Goal: Information Seeking & Learning: Learn about a topic

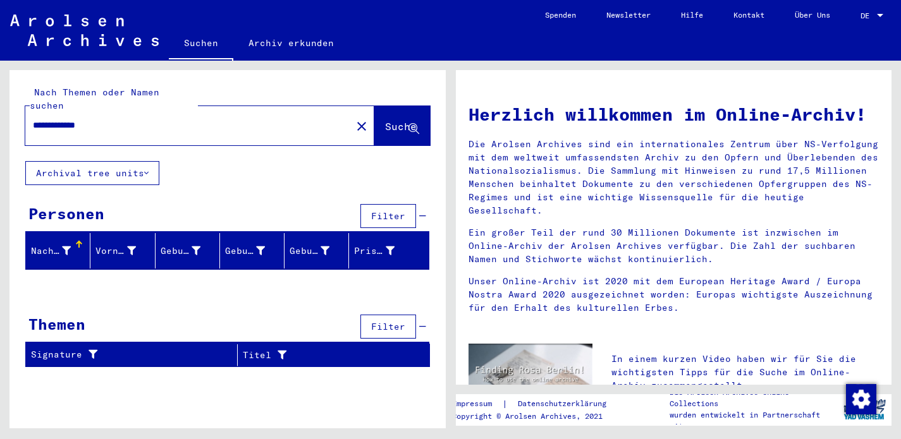
click at [81, 202] on div "Personen" at bounding box center [66, 213] width 76 height 23
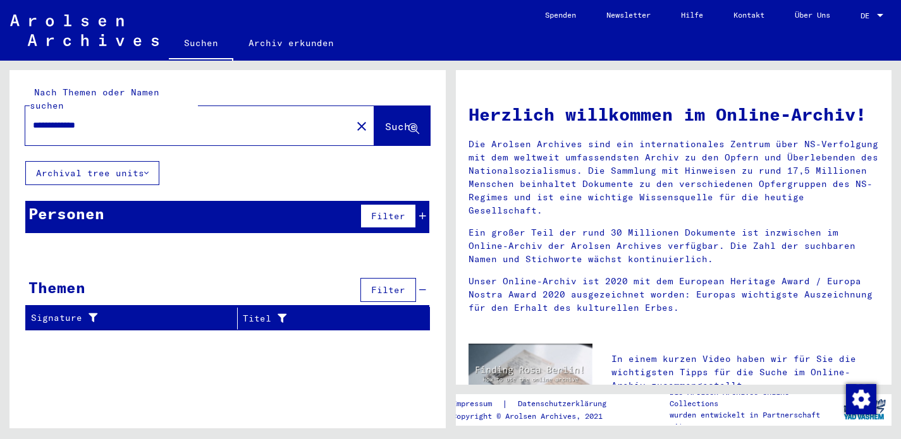
click at [81, 202] on div "Personen" at bounding box center [66, 213] width 76 height 23
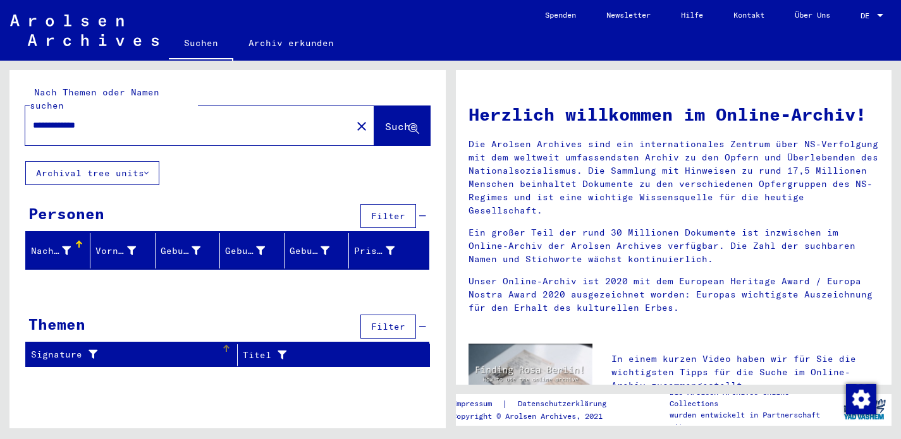
click at [202, 348] on div "Signature" at bounding box center [126, 354] width 190 height 13
click at [79, 119] on input "**********" at bounding box center [185, 125] width 304 height 13
type input "**********"
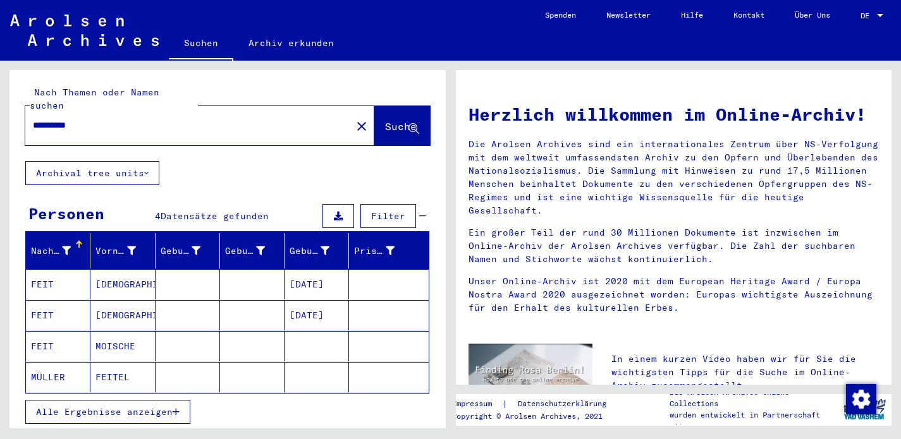
click at [49, 333] on mat-cell "FEIT" at bounding box center [58, 346] width 64 height 30
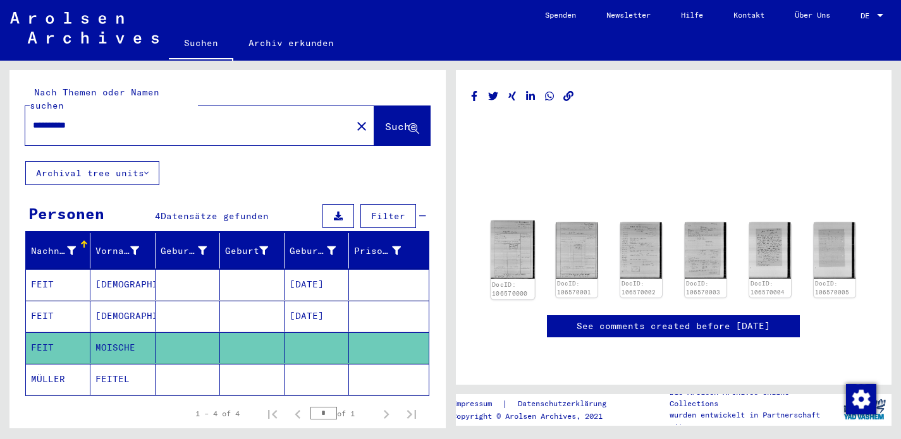
click at [512, 244] on img at bounding box center [513, 250] width 44 height 59
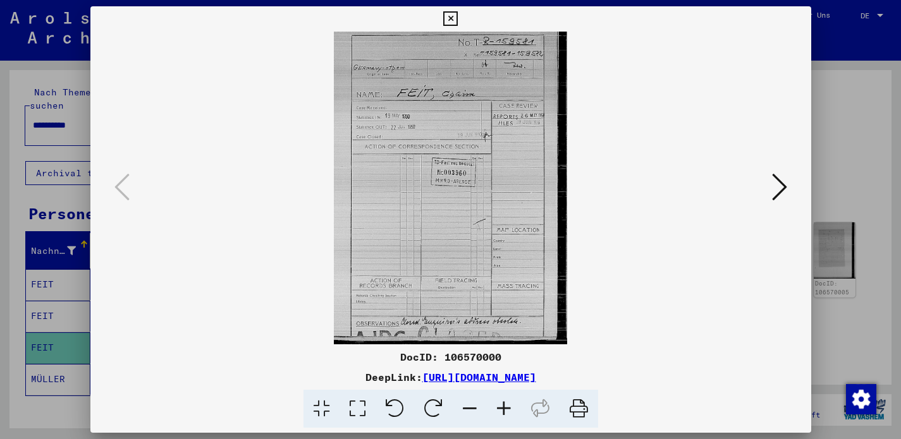
click at [785, 185] on icon at bounding box center [779, 187] width 15 height 30
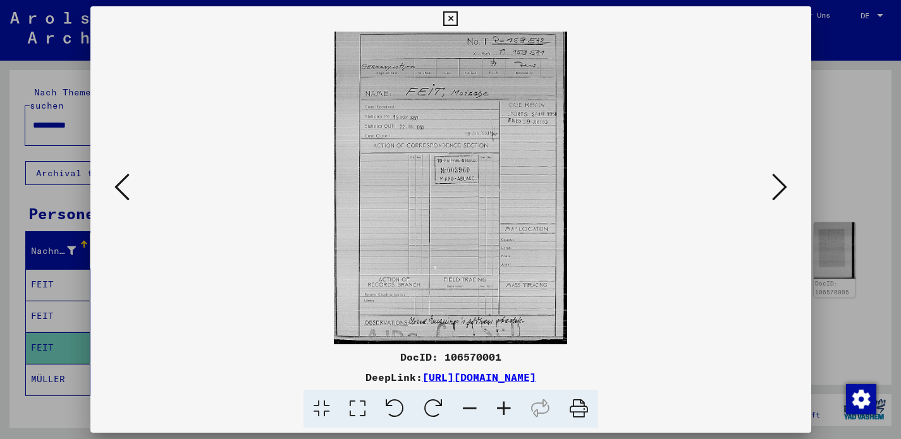
click at [784, 185] on icon at bounding box center [779, 187] width 15 height 30
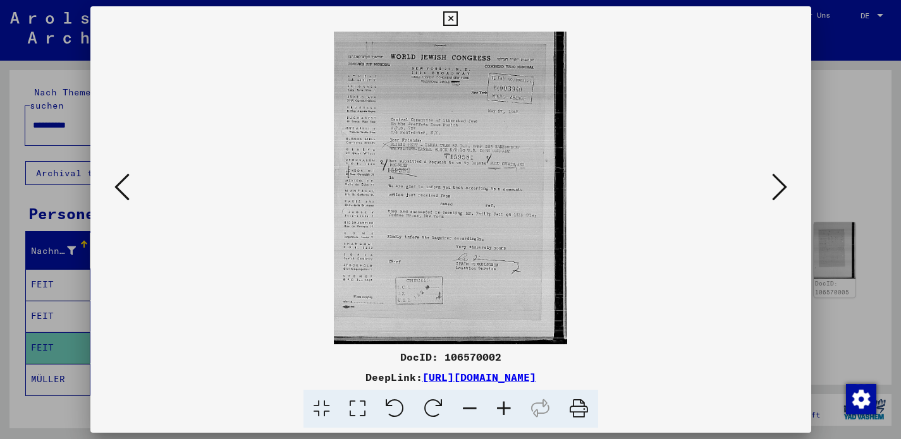
click at [784, 187] on icon at bounding box center [779, 187] width 15 height 30
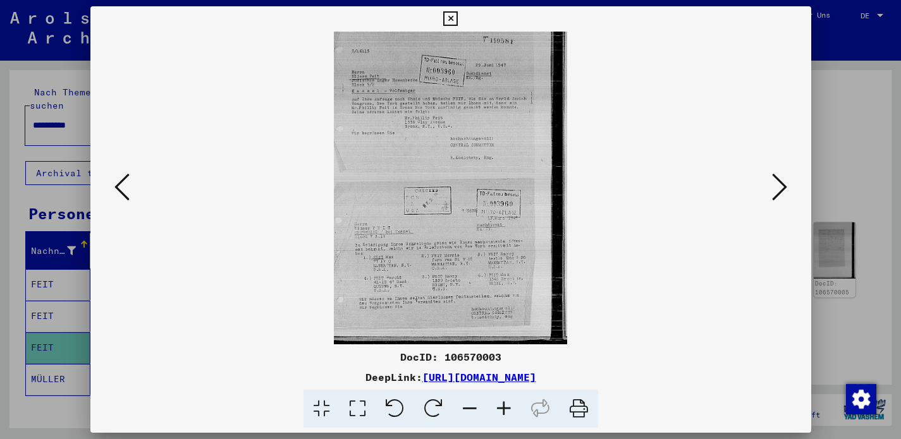
click at [785, 187] on icon at bounding box center [779, 187] width 15 height 30
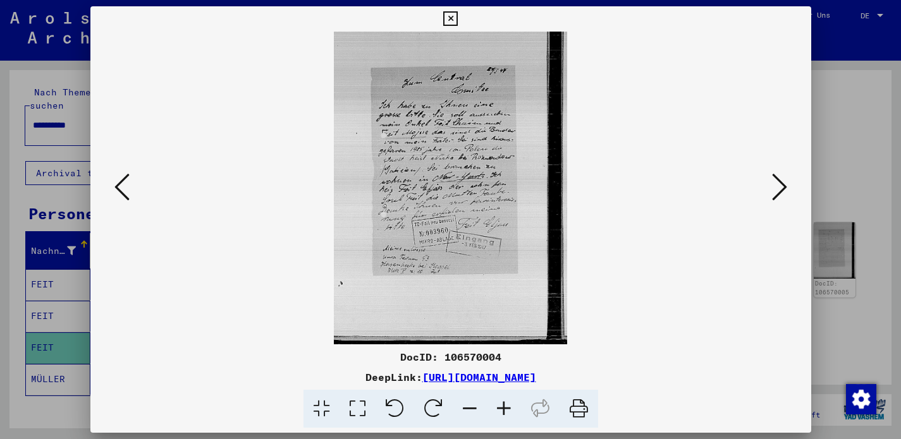
click at [780, 180] on icon at bounding box center [779, 187] width 15 height 30
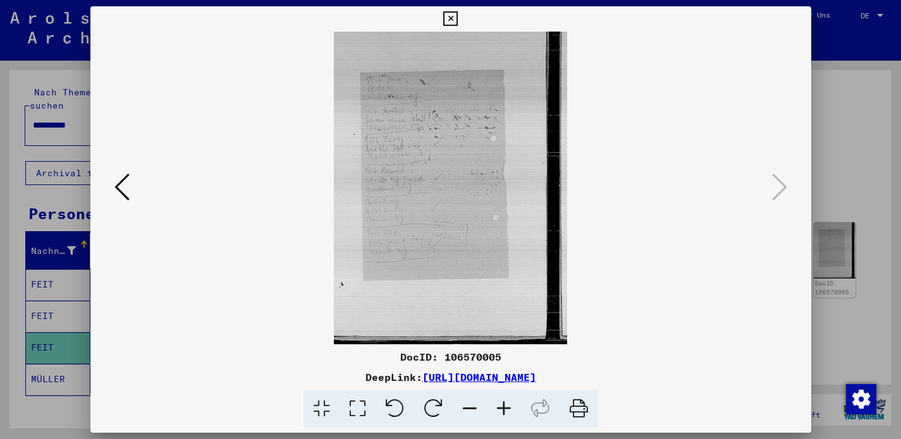
click at [458, 16] on icon at bounding box center [450, 18] width 15 height 15
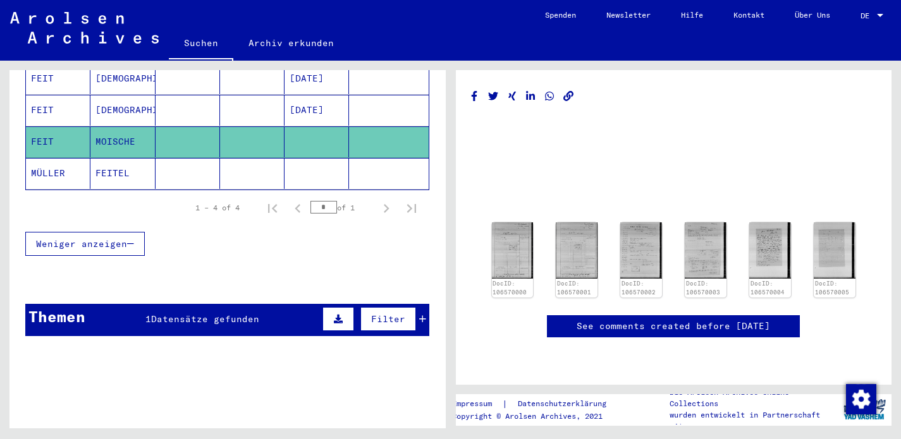
scroll to position [209, 0]
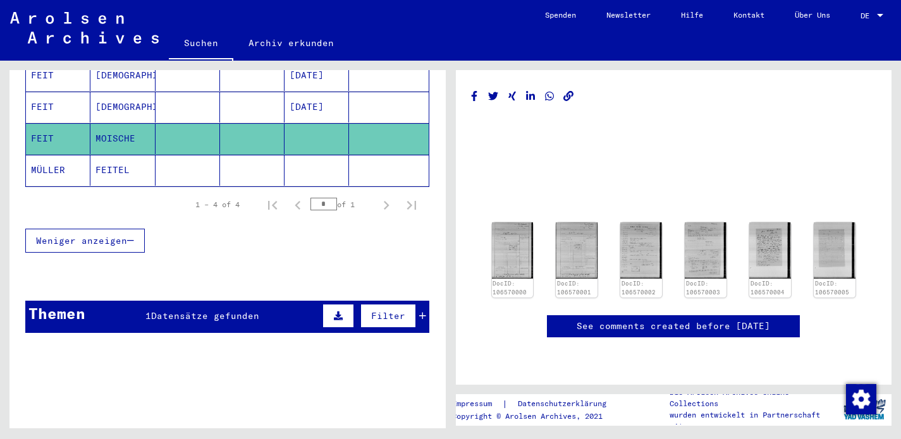
click at [222, 310] on span "Datensätze gefunden" at bounding box center [205, 315] width 108 height 11
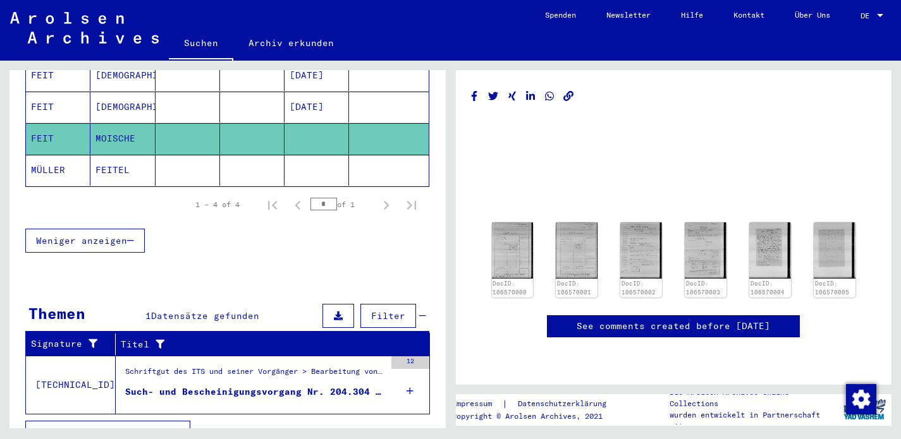
click at [247, 371] on figure "Schriftgut des ITS und seiner Vorgänger > Bearbeitung von Anfragen > Fallbezoge…" at bounding box center [255, 375] width 260 height 19
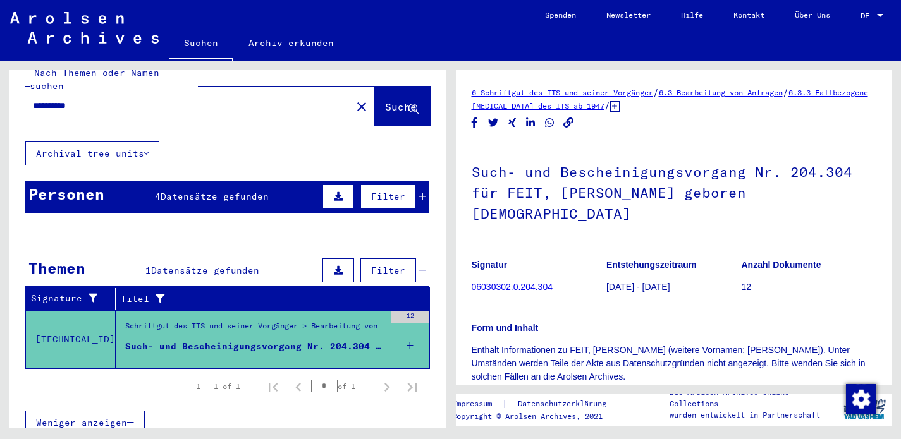
click at [79, 99] on input "**********" at bounding box center [188, 105] width 311 height 13
type input "**********"
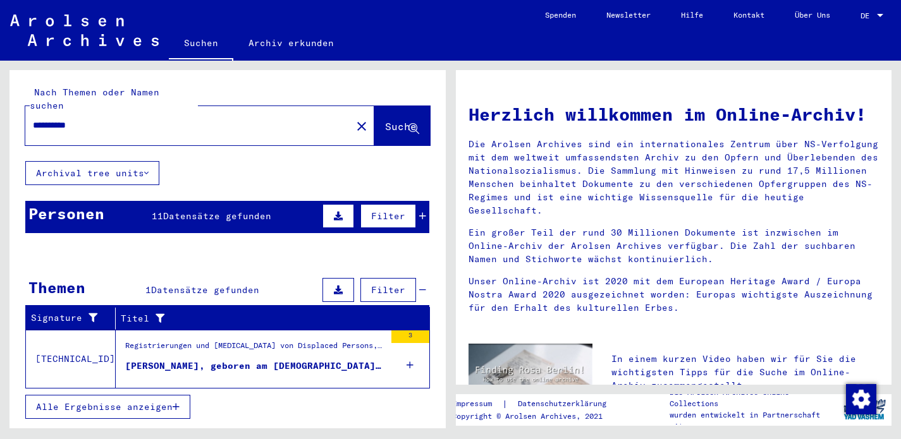
click at [223, 211] on span "Datensätze gefunden" at bounding box center [217, 216] width 108 height 11
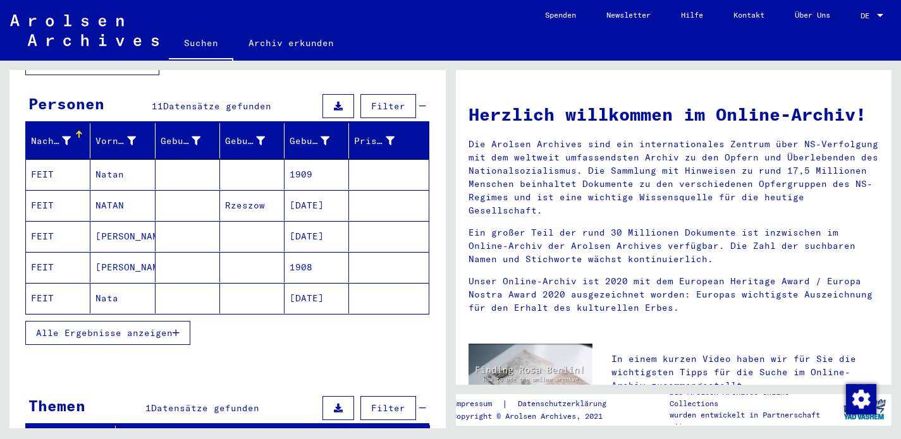
scroll to position [135, 0]
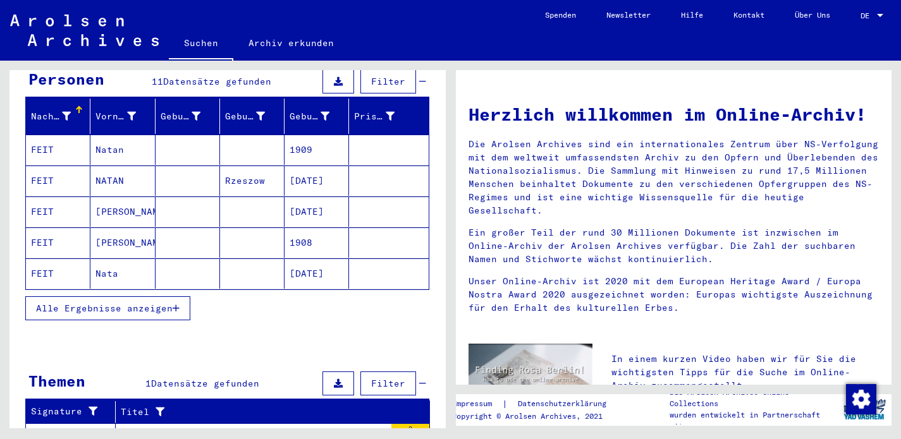
click at [152, 303] on span "Alle Ergebnisse anzeigen" at bounding box center [104, 308] width 137 height 11
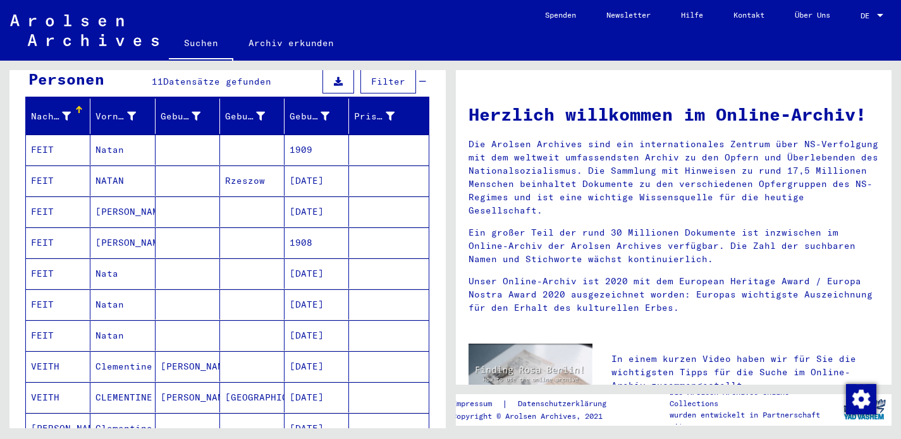
click at [103, 135] on mat-cell "Natan" at bounding box center [122, 150] width 64 height 30
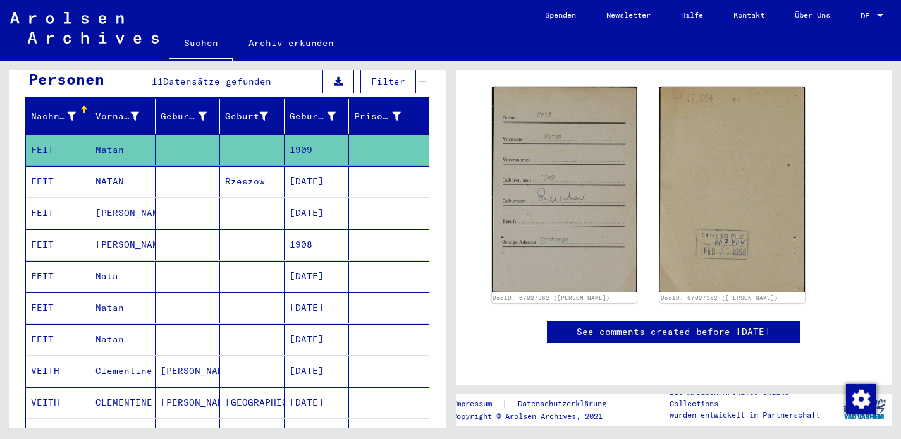
scroll to position [385, 0]
click at [57, 135] on mat-cell "FEIT" at bounding box center [58, 150] width 64 height 31
click at [51, 170] on mat-cell "FEIT" at bounding box center [58, 181] width 64 height 31
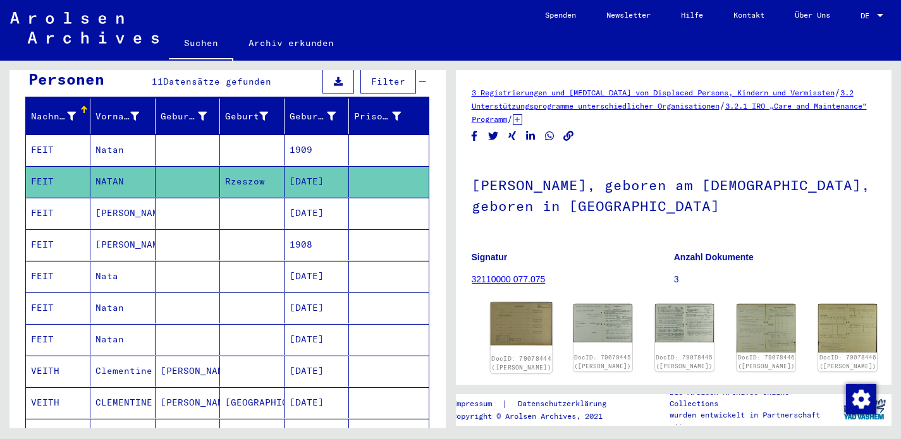
click at [508, 317] on img at bounding box center [521, 324] width 62 height 43
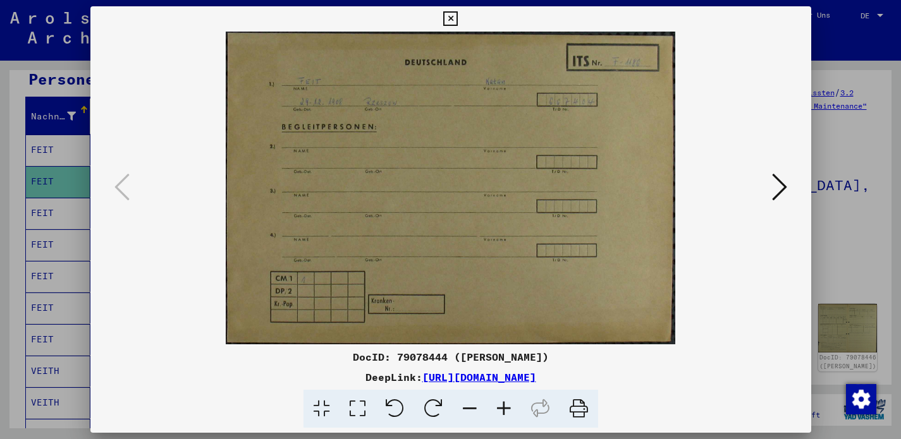
click at [785, 180] on icon at bounding box center [779, 187] width 15 height 30
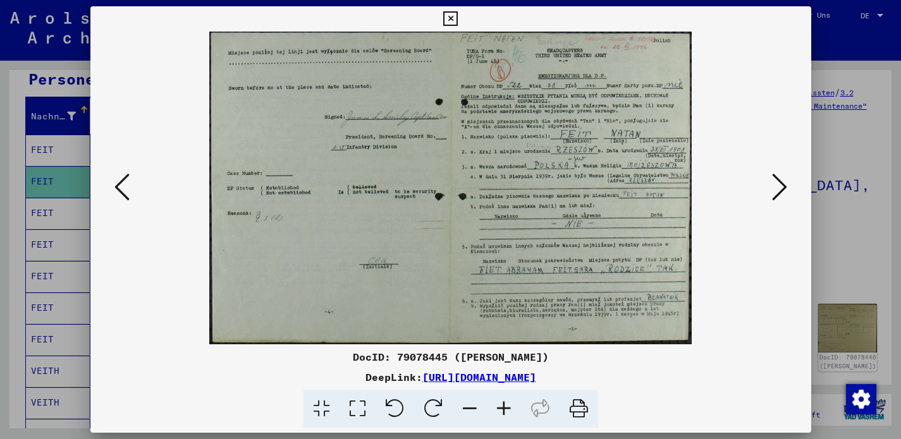
click at [780, 187] on icon at bounding box center [779, 187] width 15 height 30
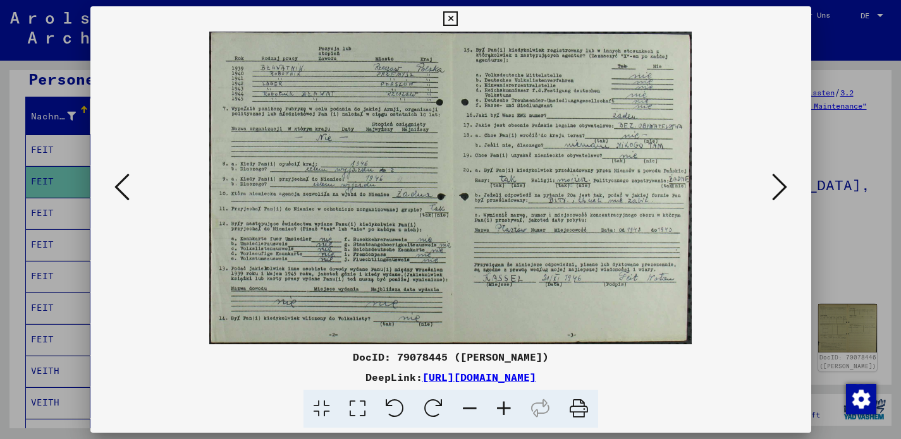
click at [780, 187] on icon at bounding box center [779, 187] width 15 height 30
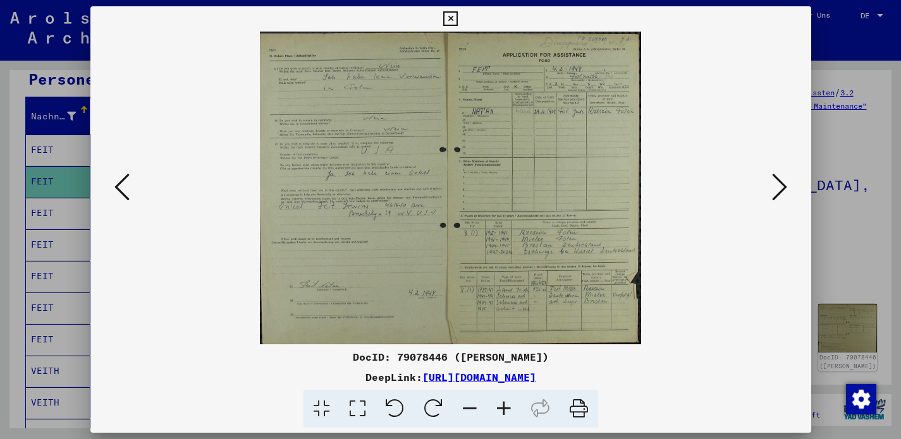
click at [779, 188] on icon at bounding box center [779, 187] width 15 height 30
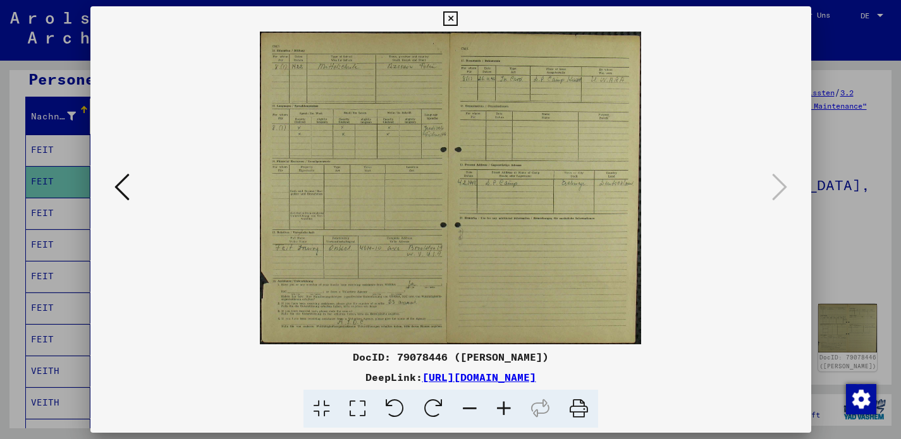
click at [458, 15] on icon at bounding box center [450, 18] width 15 height 15
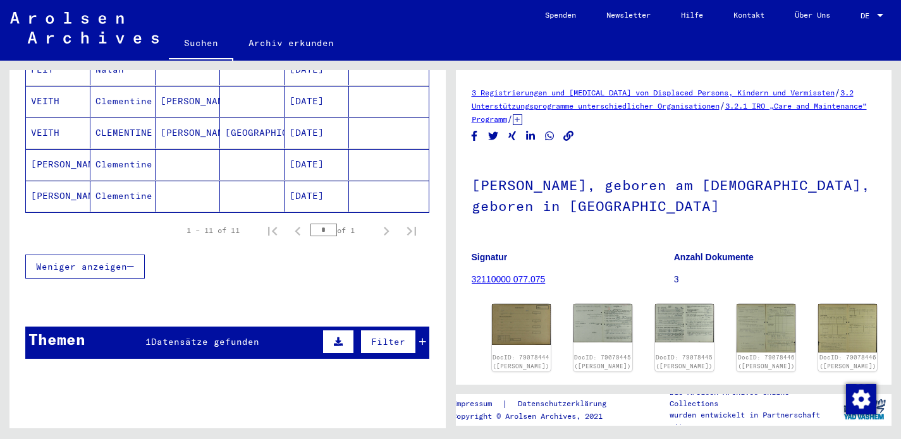
scroll to position [431, 0]
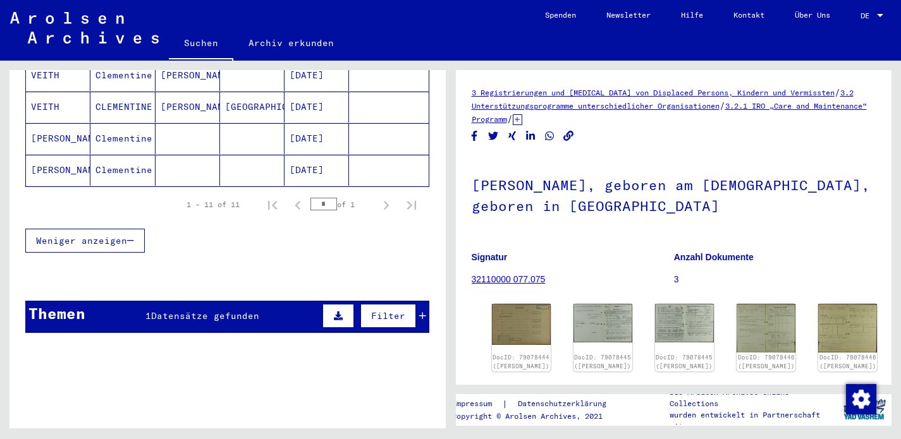
click at [218, 310] on span "Datensätze gefunden" at bounding box center [205, 315] width 108 height 11
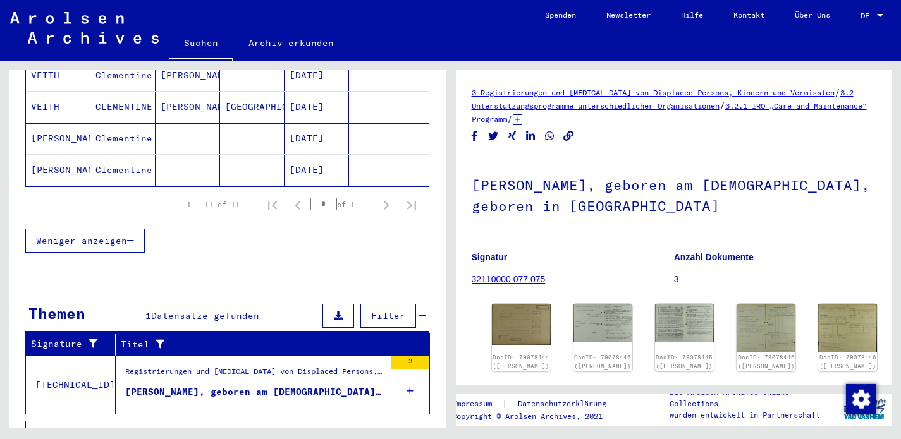
click at [245, 371] on figure "Registrierungen und [MEDICAL_DATA] von Displaced Persons, Kindern und Vermisste…" at bounding box center [255, 375] width 260 height 19
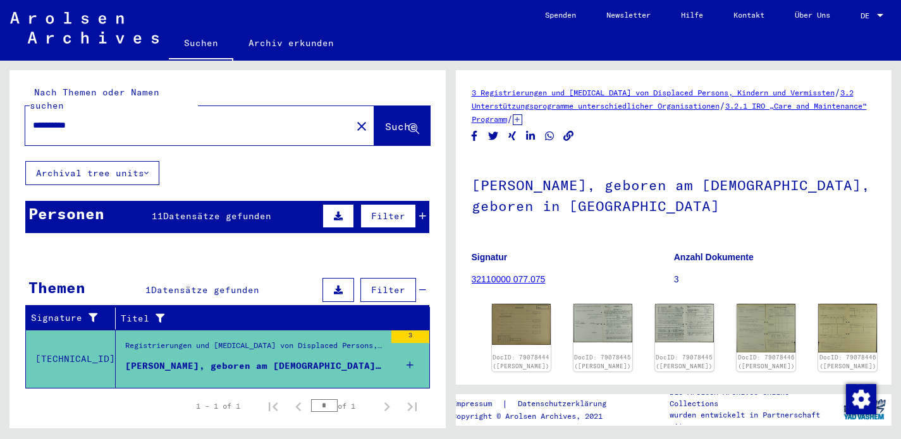
click at [81, 119] on input "**********" at bounding box center [188, 125] width 311 height 13
click at [82, 119] on input "**********" at bounding box center [188, 125] width 311 height 13
type input "*********"
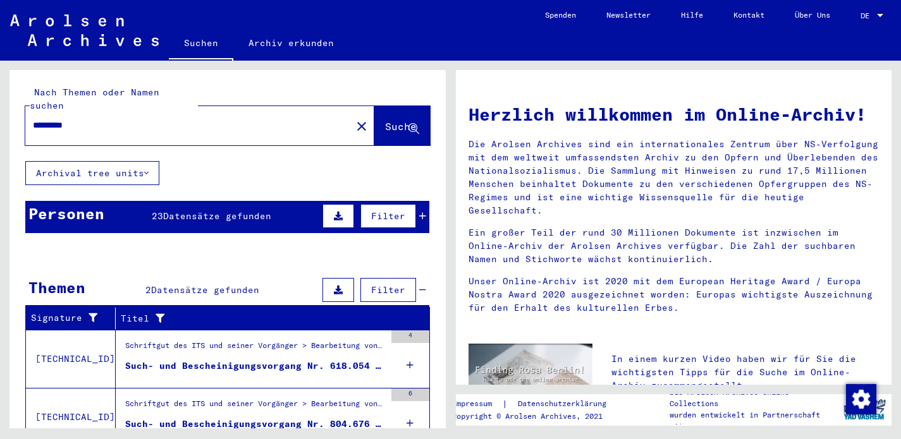
click at [240, 201] on div "Personen 23 Datensätze gefunden Filter" at bounding box center [227, 217] width 404 height 32
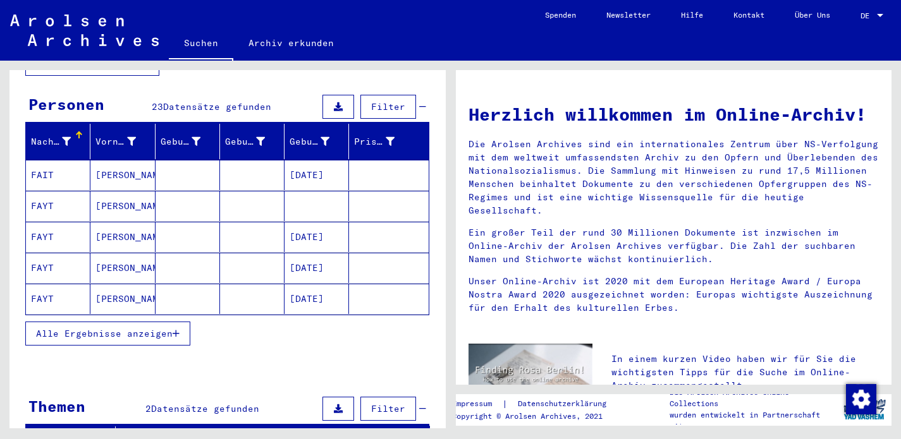
scroll to position [142, 0]
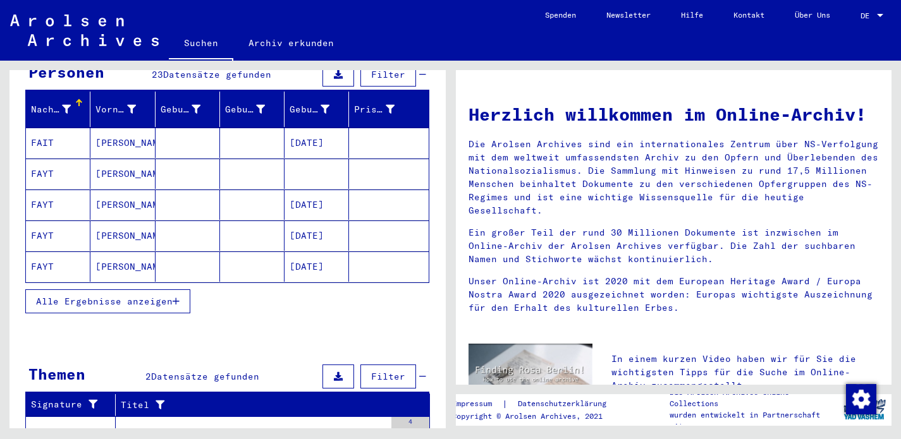
click at [109, 296] on span "Alle Ergebnisse anzeigen" at bounding box center [104, 301] width 137 height 11
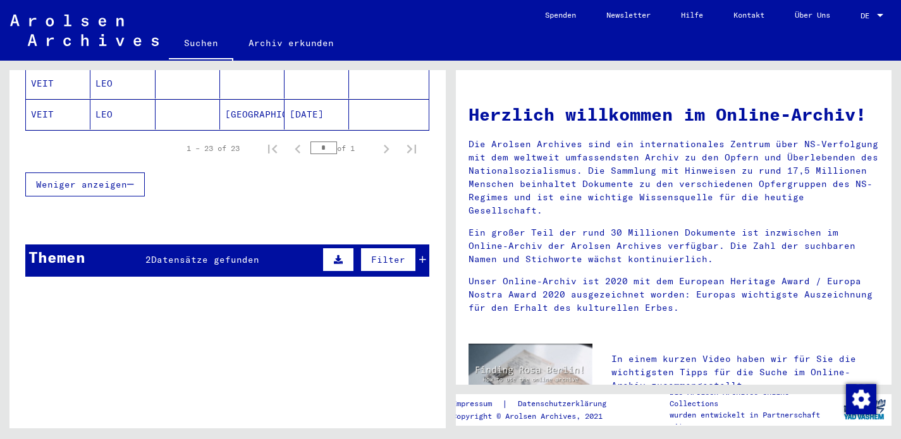
scroll to position [854, 0]
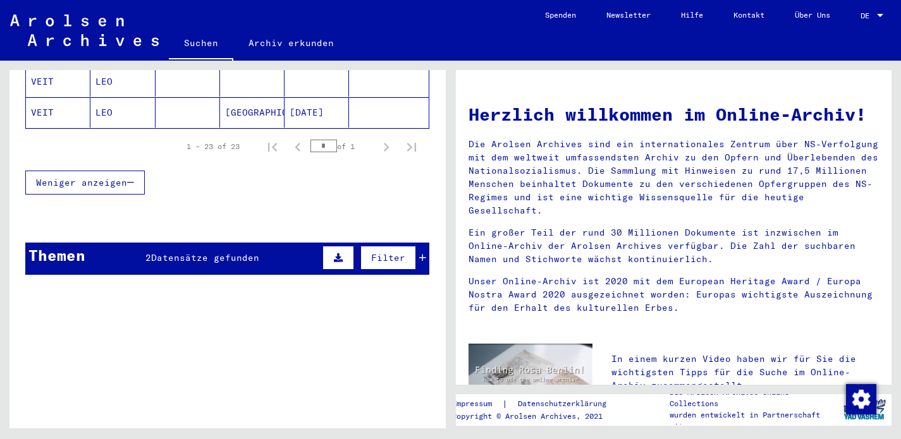
click at [223, 252] on span "Datensätze gefunden" at bounding box center [205, 257] width 108 height 11
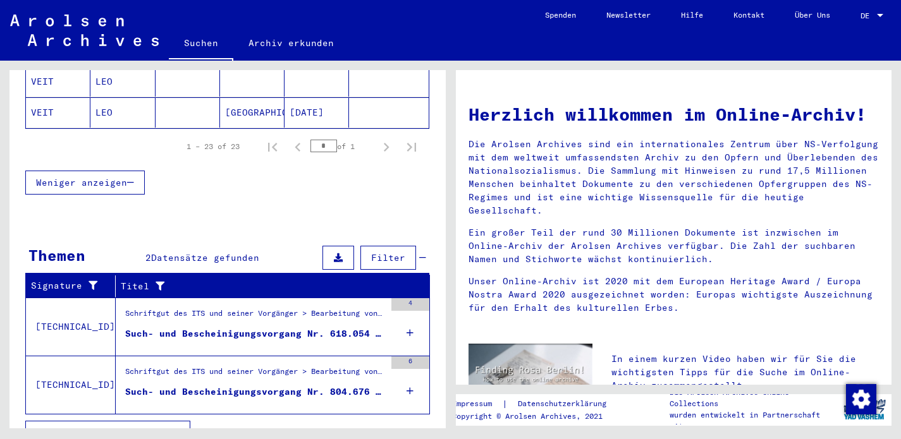
click at [235, 308] on div "Schriftgut des ITS und seiner Vorgänger > Bearbeitung von Anfragen > Fallbezoge…" at bounding box center [255, 317] width 260 height 18
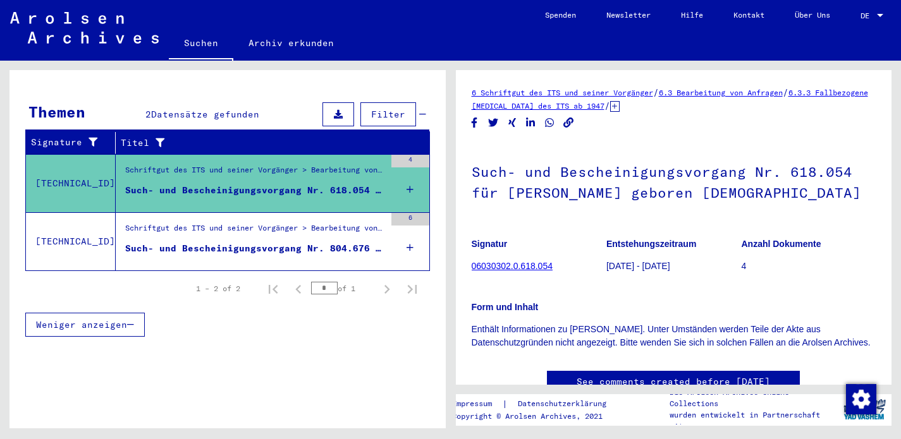
scroll to position [147, 0]
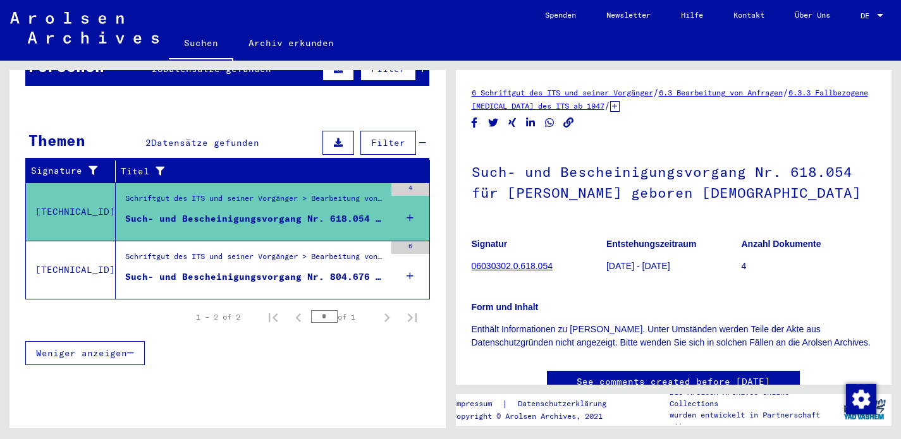
click at [260, 251] on div "Schriftgut des ITS und seiner Vorgänger > Bearbeitung von Anfragen > Fallbezoge…" at bounding box center [255, 260] width 260 height 18
